Goal: Information Seeking & Learning: Learn about a topic

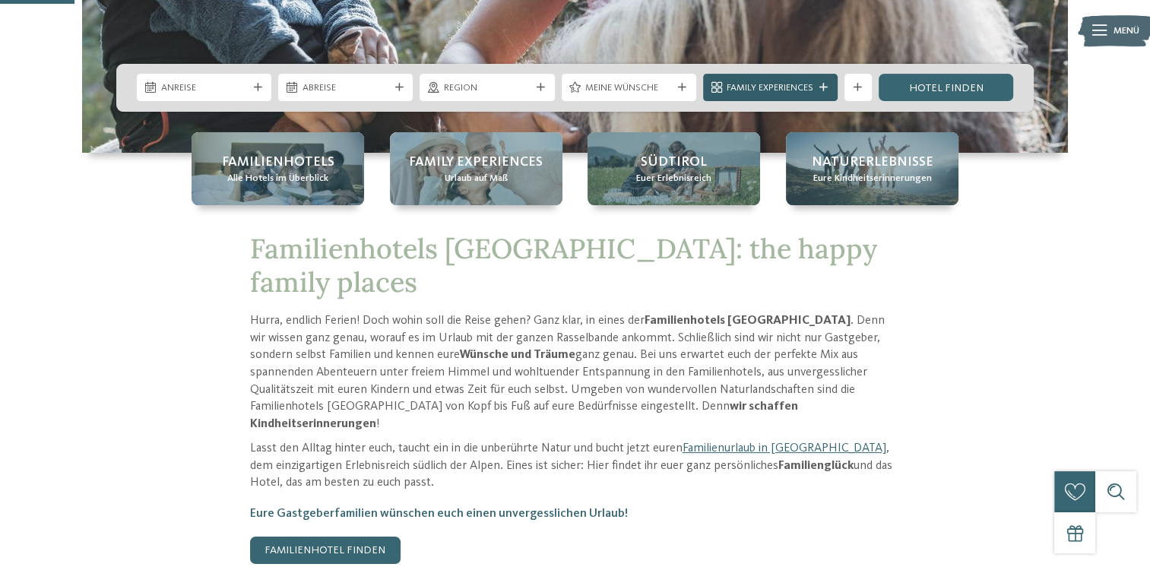
click at [797, 87] on span "Family Experiences" at bounding box center [770, 88] width 87 height 14
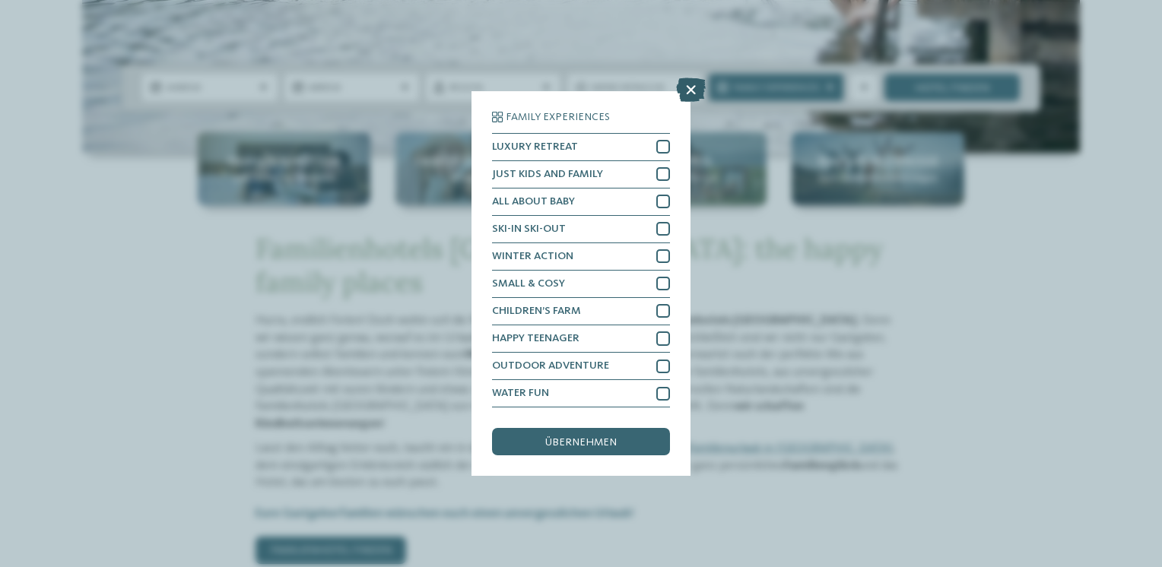
click at [697, 87] on icon at bounding box center [691, 90] width 30 height 24
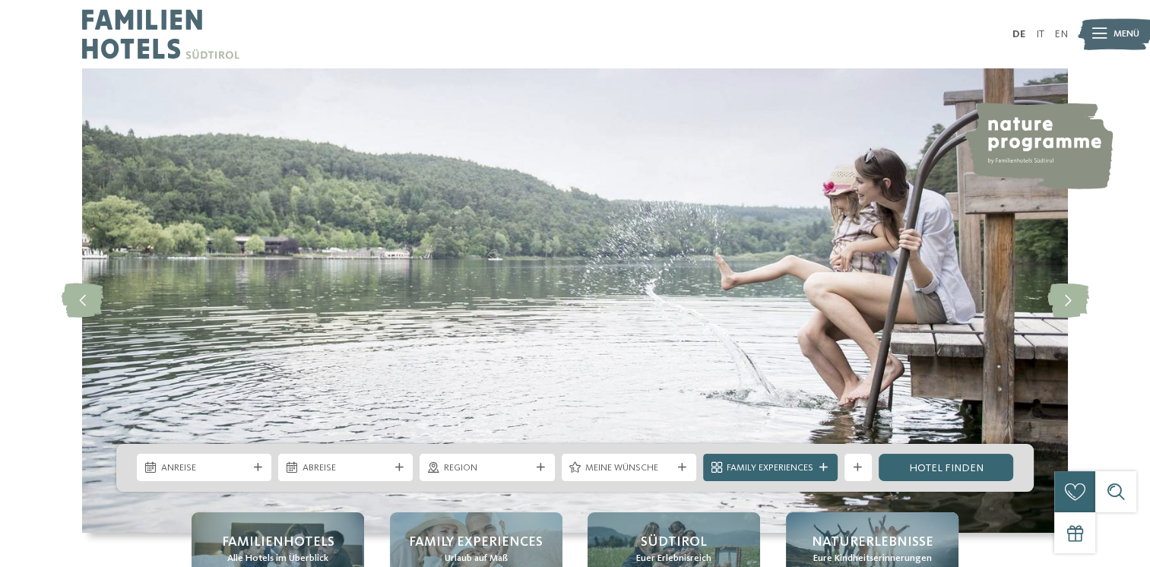
click at [1093, 35] on icon at bounding box center [1100, 34] width 14 height 11
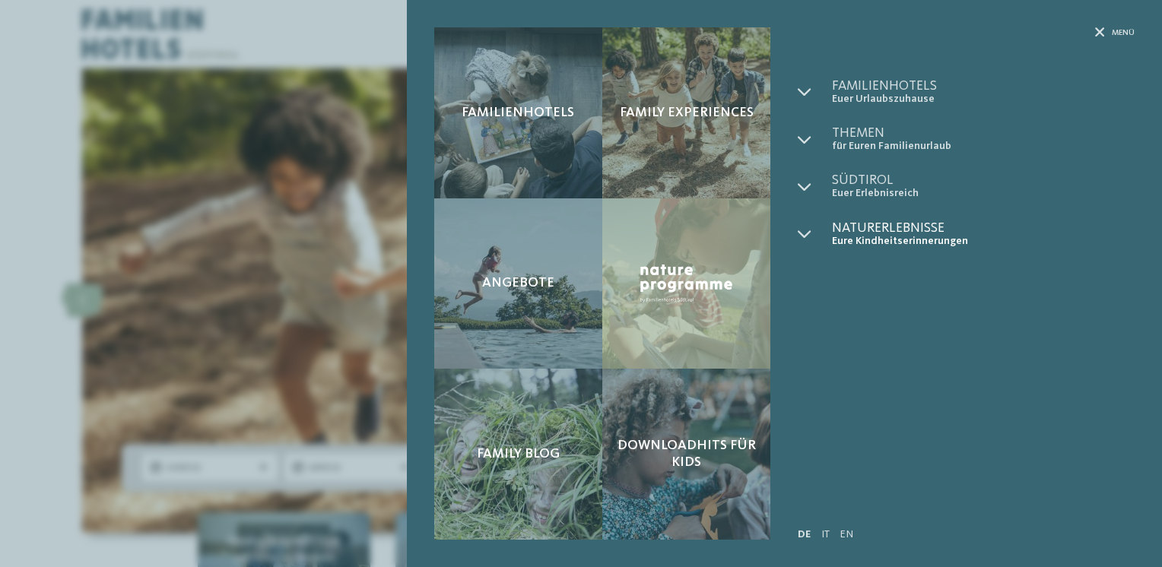
click at [858, 237] on span "Eure Kindheitserinnerungen" at bounding box center [983, 241] width 303 height 13
click at [1098, 30] on icon at bounding box center [1100, 33] width 10 height 10
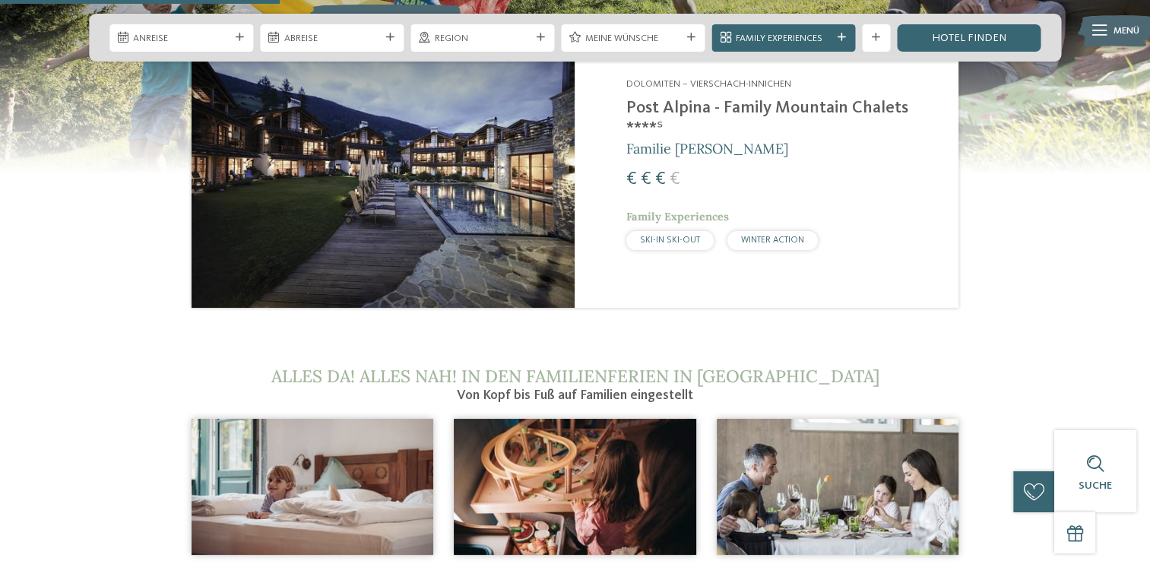
scroll to position [1901, 0]
